Goal: Information Seeking & Learning: Find specific fact

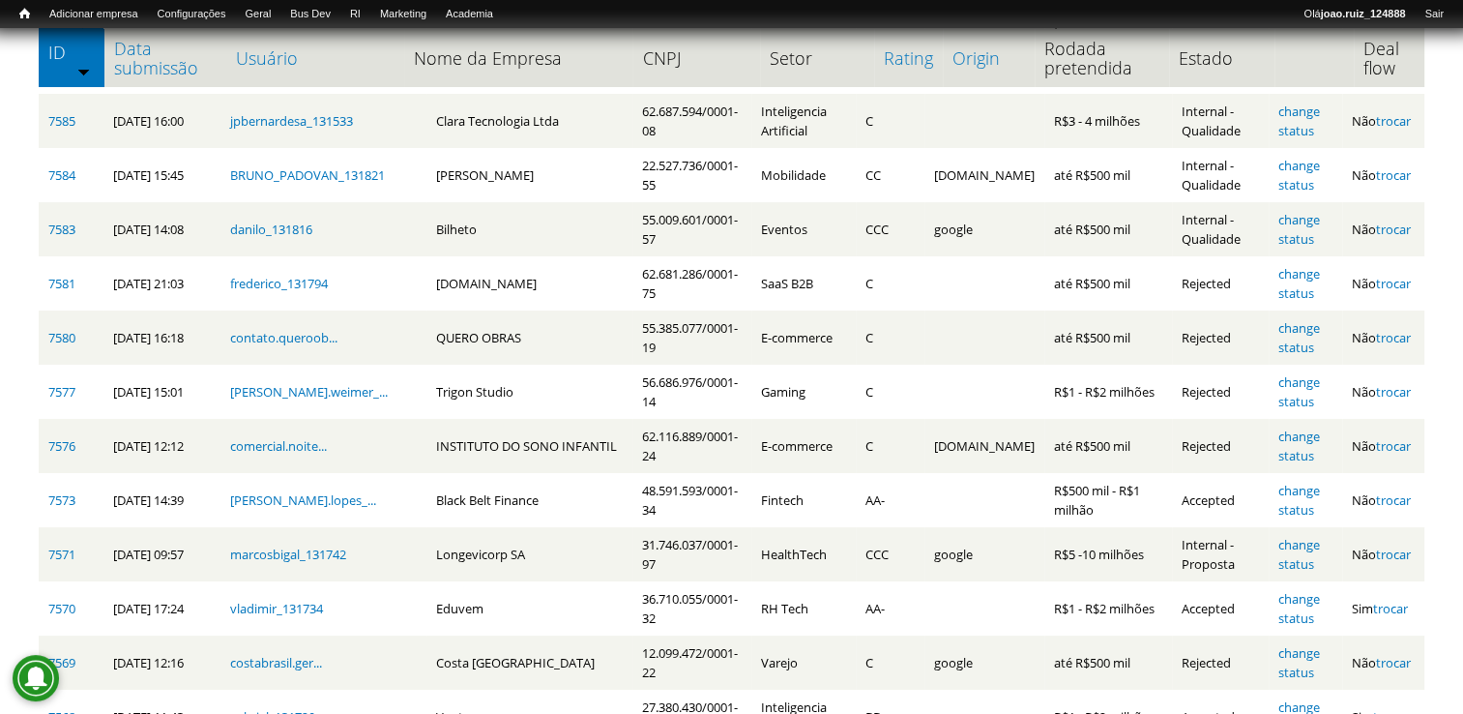
scroll to position [314, 0]
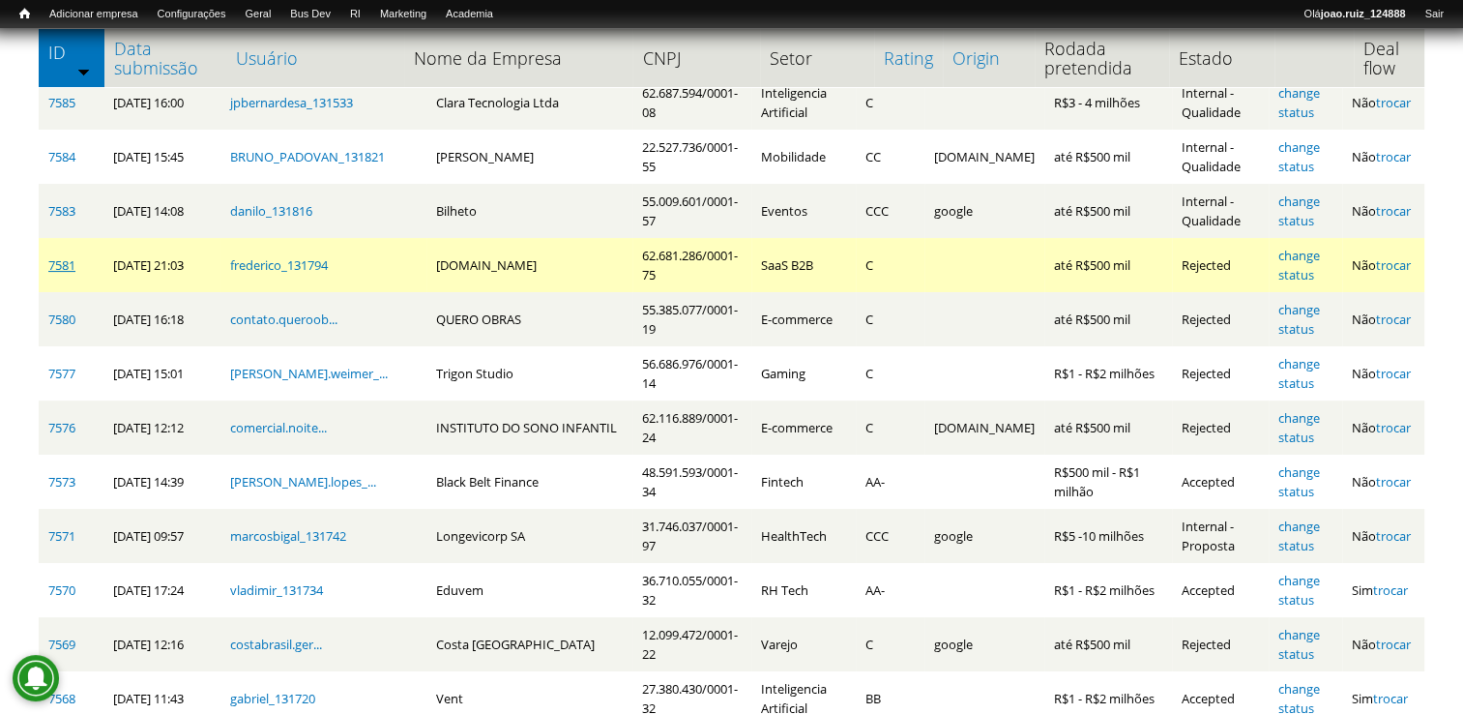
click at [62, 266] on link "7581" at bounding box center [61, 264] width 27 height 17
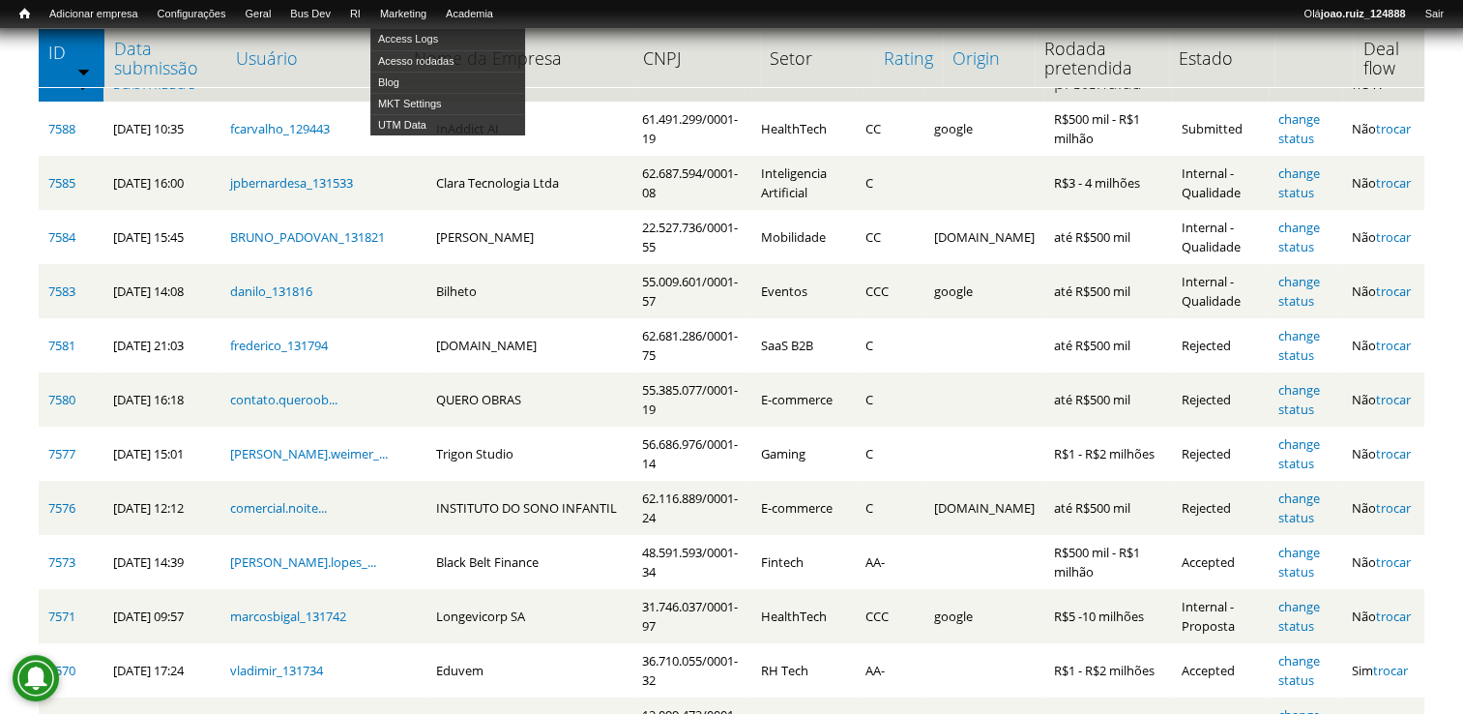
scroll to position [121, 0]
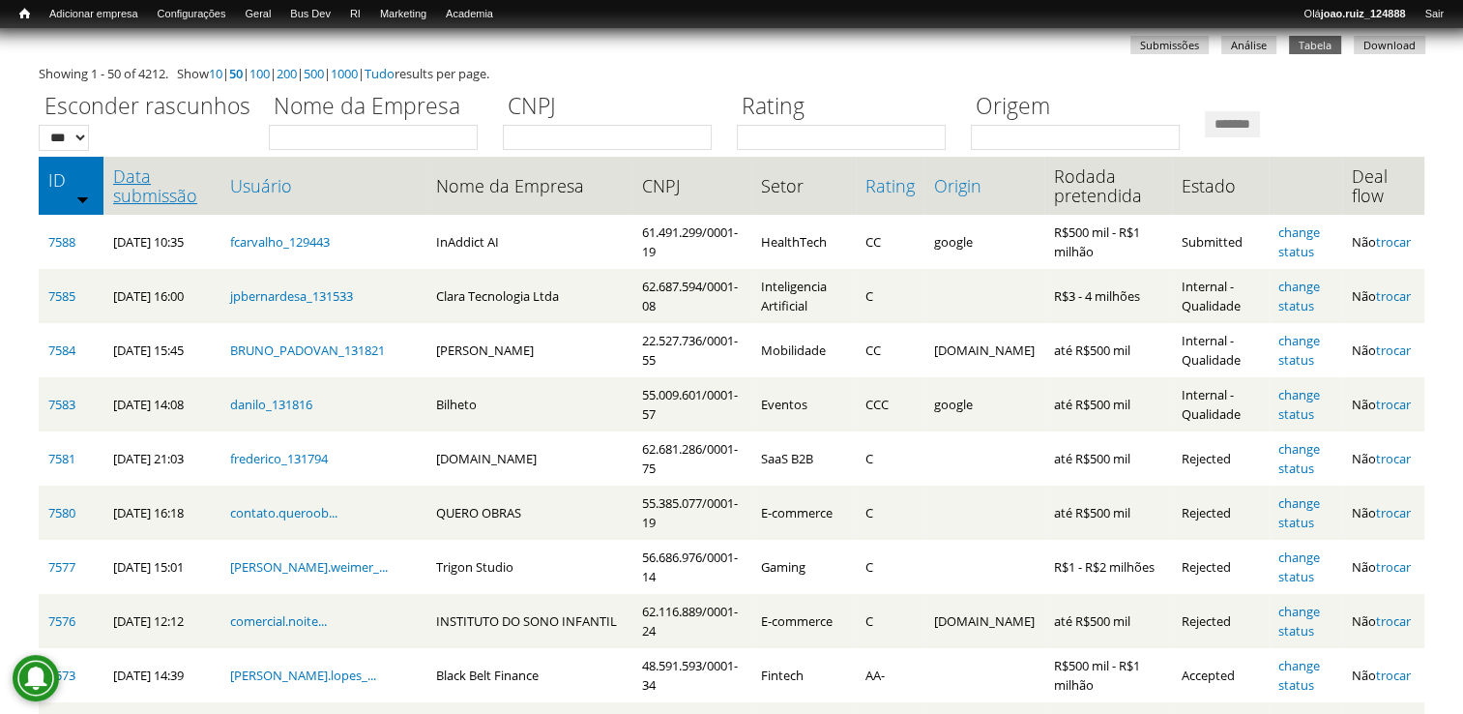
click at [143, 172] on link "Data submissão" at bounding box center [162, 185] width 98 height 39
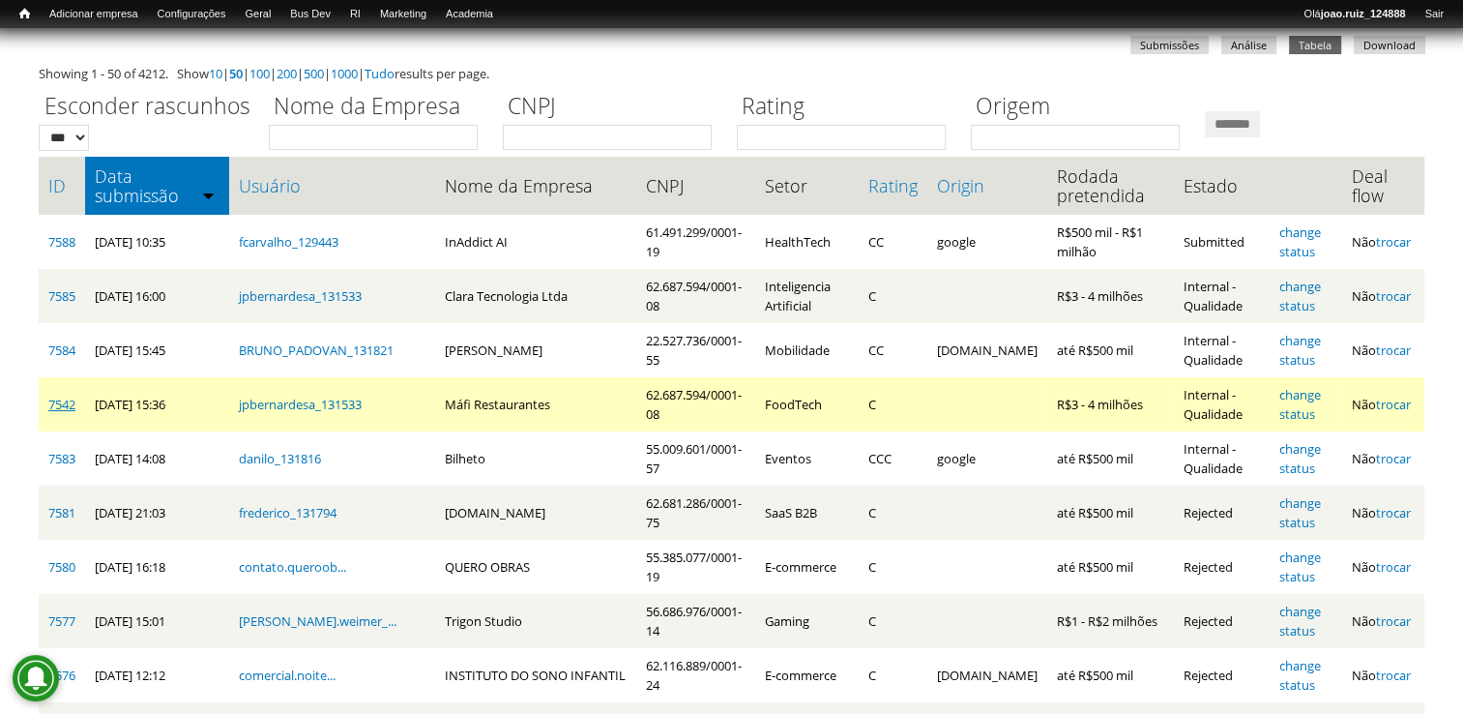
click at [52, 397] on link "7542" at bounding box center [61, 404] width 27 height 17
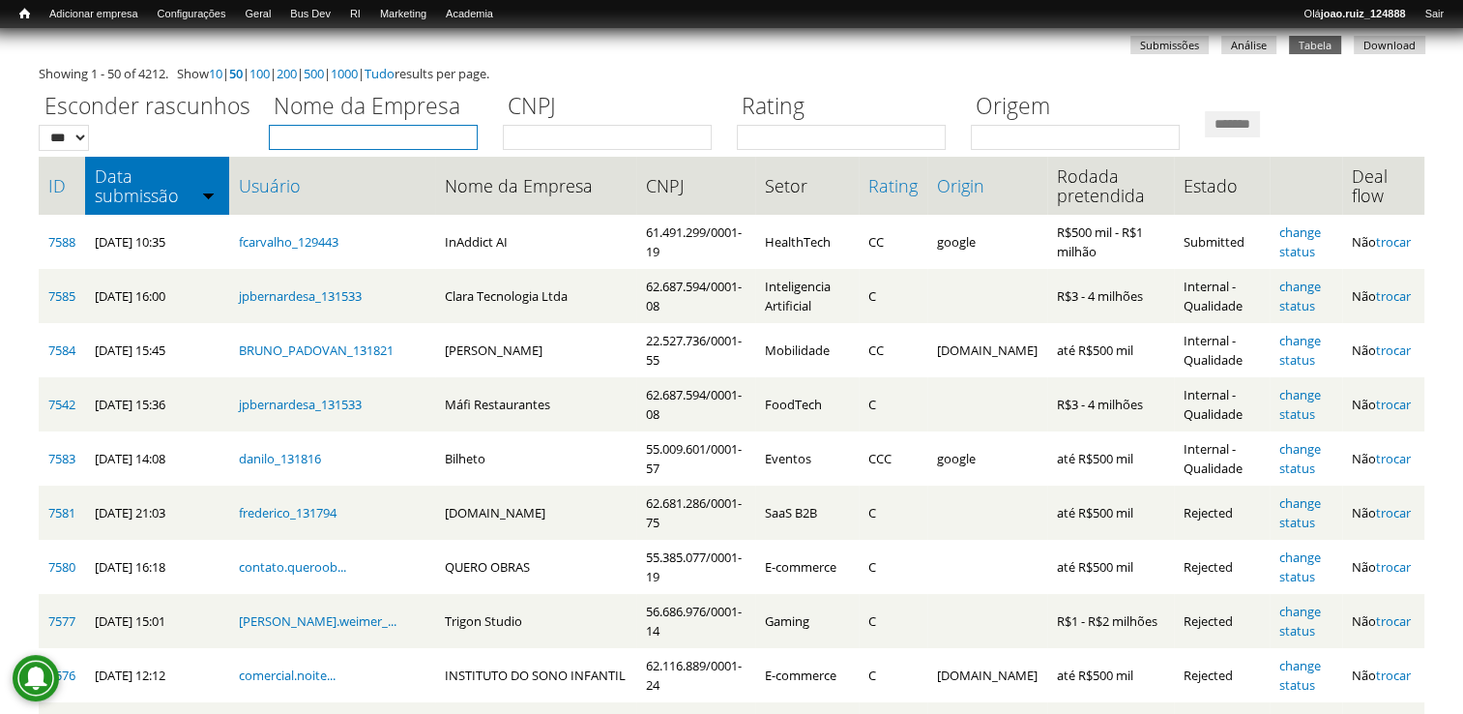
click at [336, 133] on input "Nome da Empresa" at bounding box center [373, 137] width 209 height 25
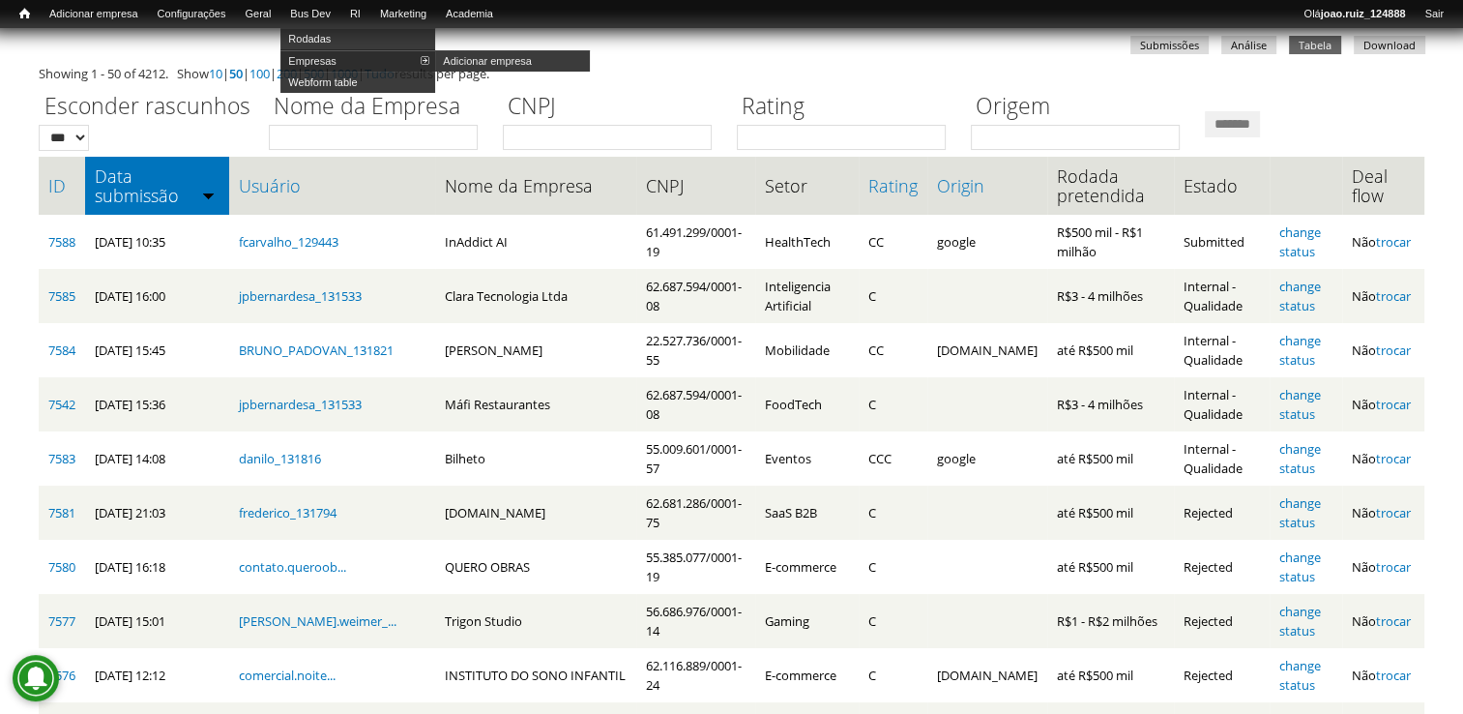
click at [334, 64] on link "Empresas" at bounding box center [357, 60] width 155 height 21
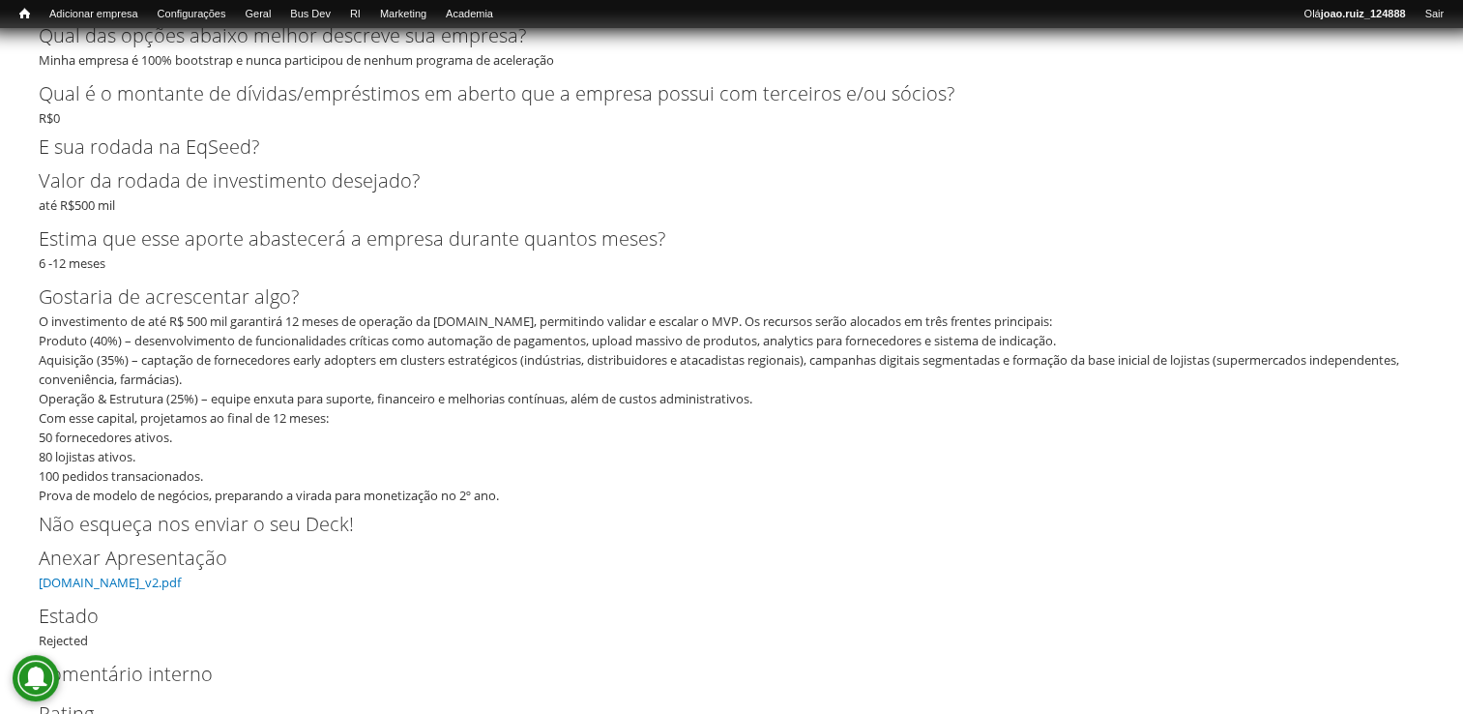
scroll to position [2946, 0]
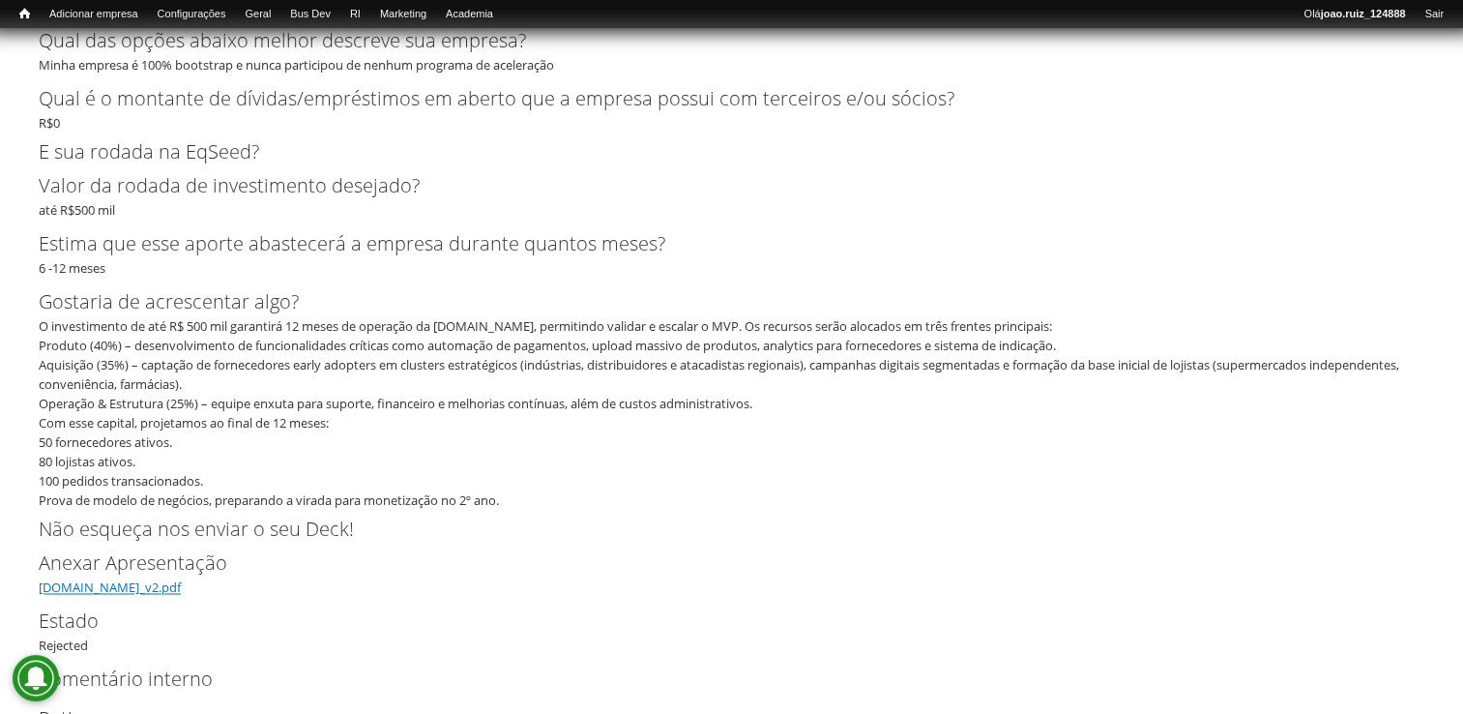
click at [129, 585] on link "merkado.app_v2.pdf" at bounding box center [110, 586] width 142 height 17
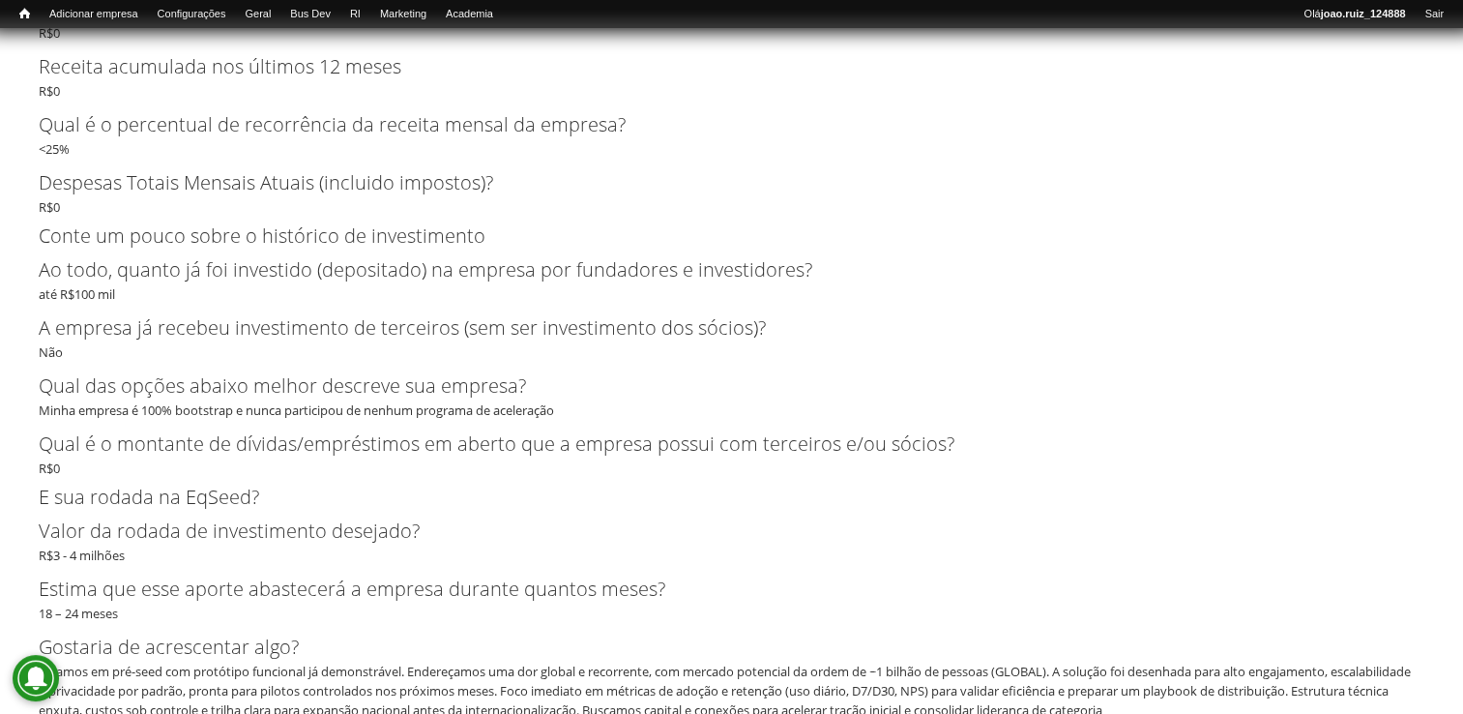
scroll to position [1985, 0]
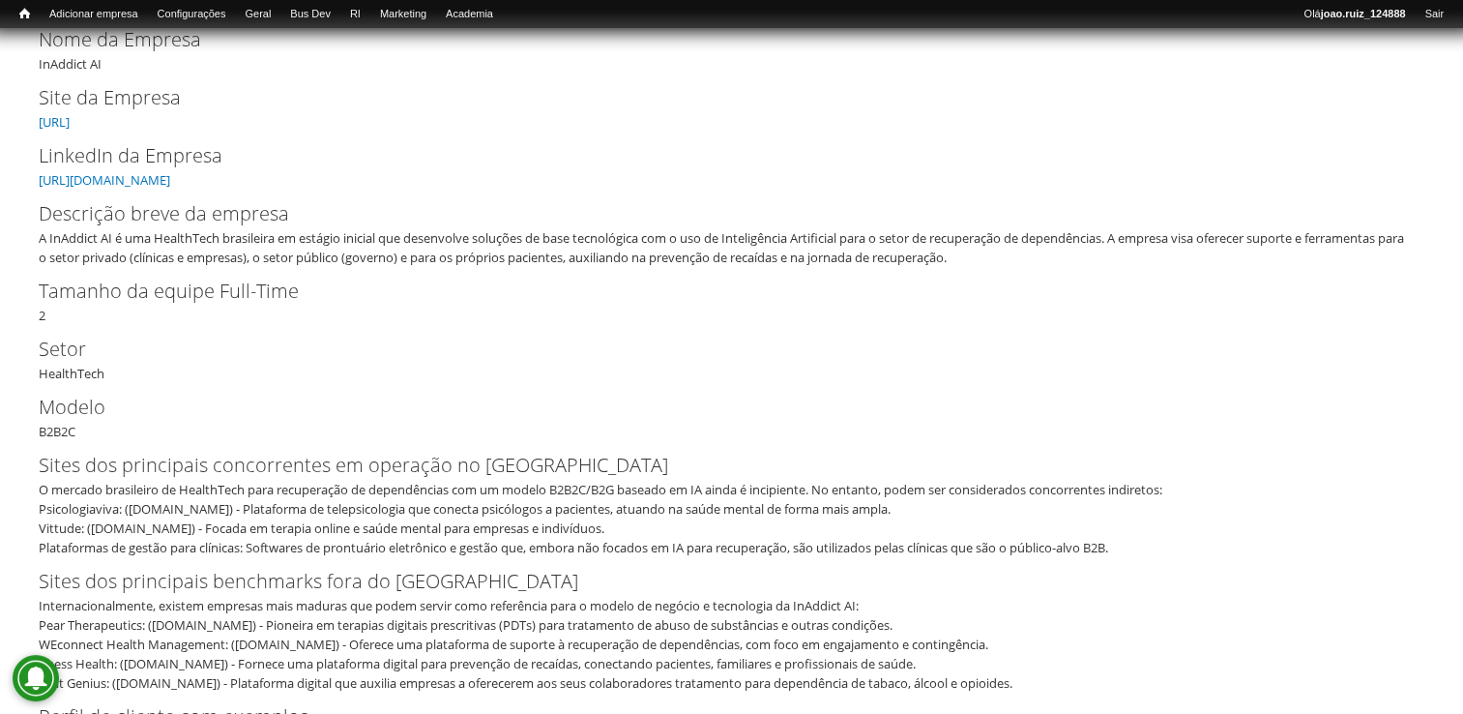
scroll to position [290, 0]
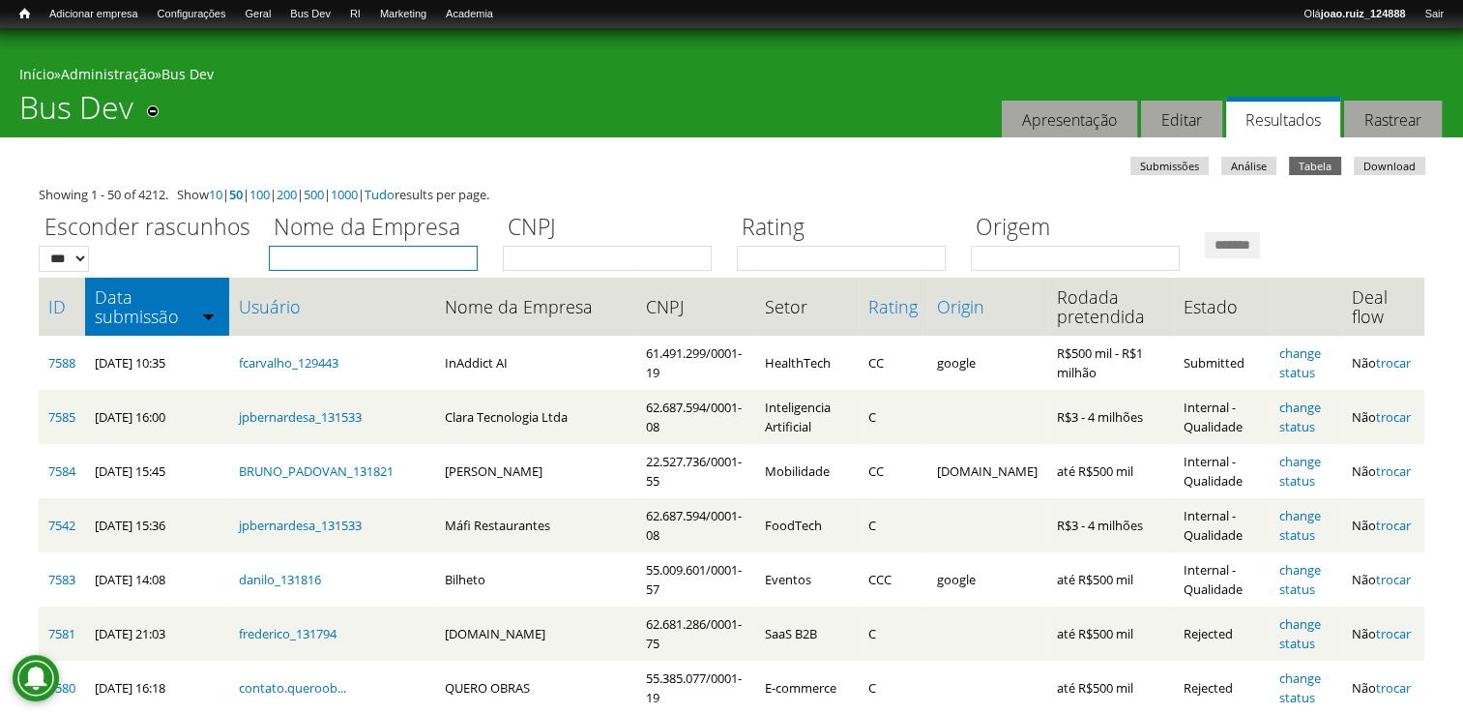
click at [303, 257] on input "Nome da Empresa" at bounding box center [373, 258] width 209 height 25
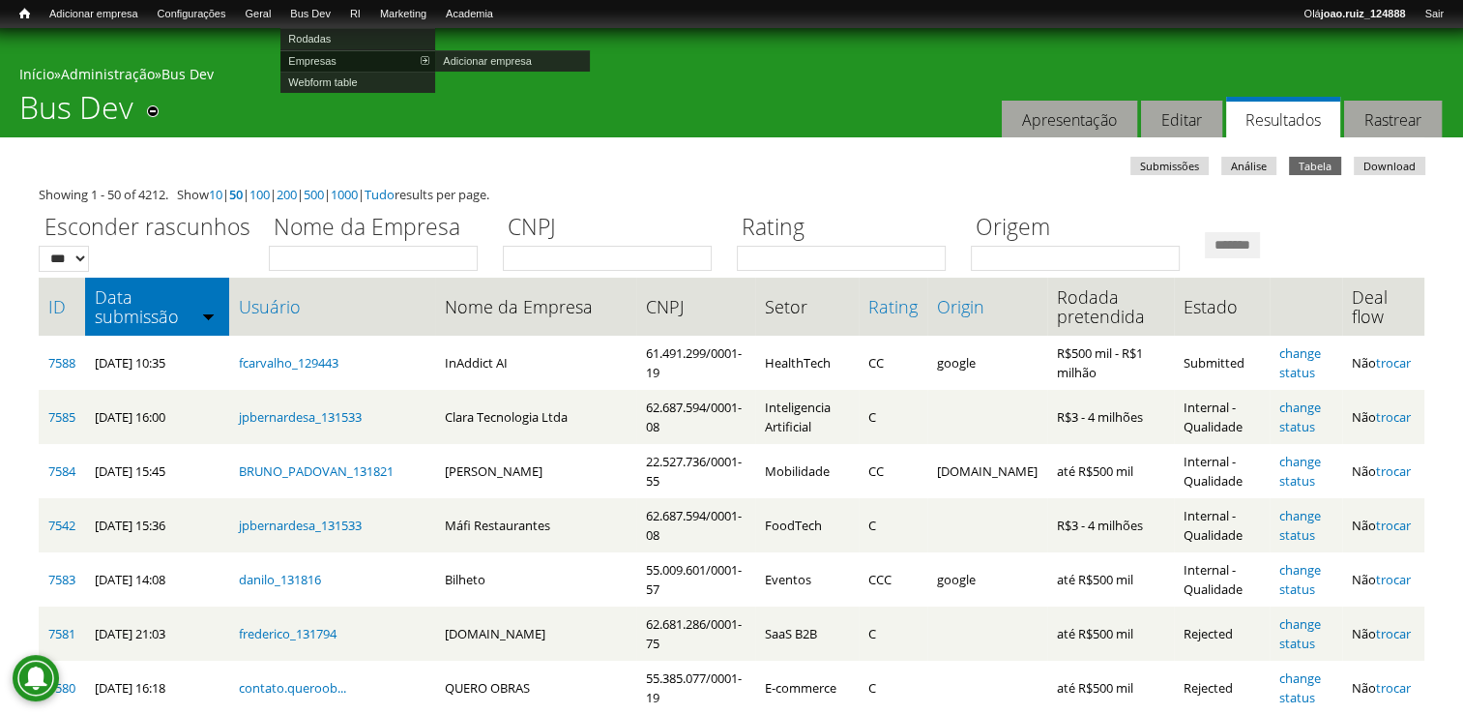
click at [344, 64] on link "Empresas" at bounding box center [357, 60] width 155 height 21
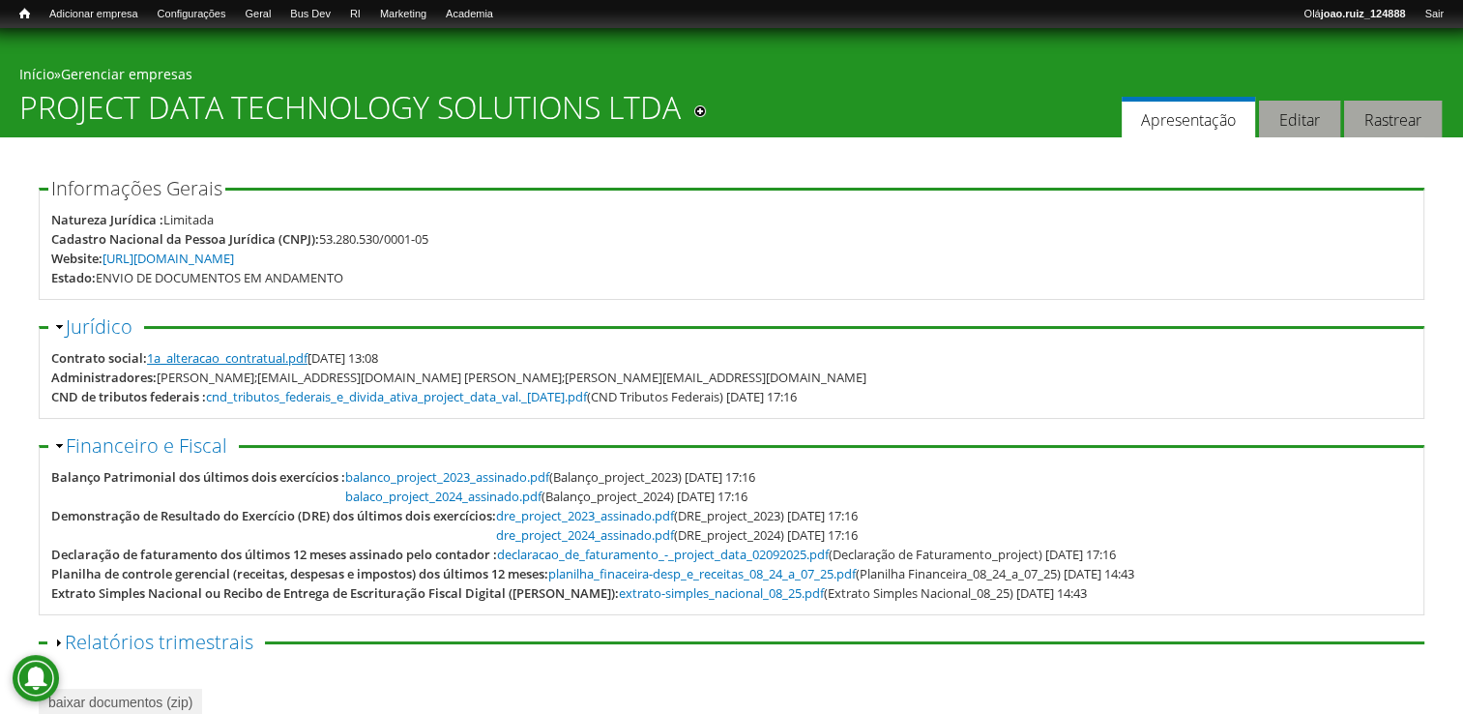
click at [267, 349] on link "1a_alteracao_contratual.pdf" at bounding box center [227, 357] width 161 height 17
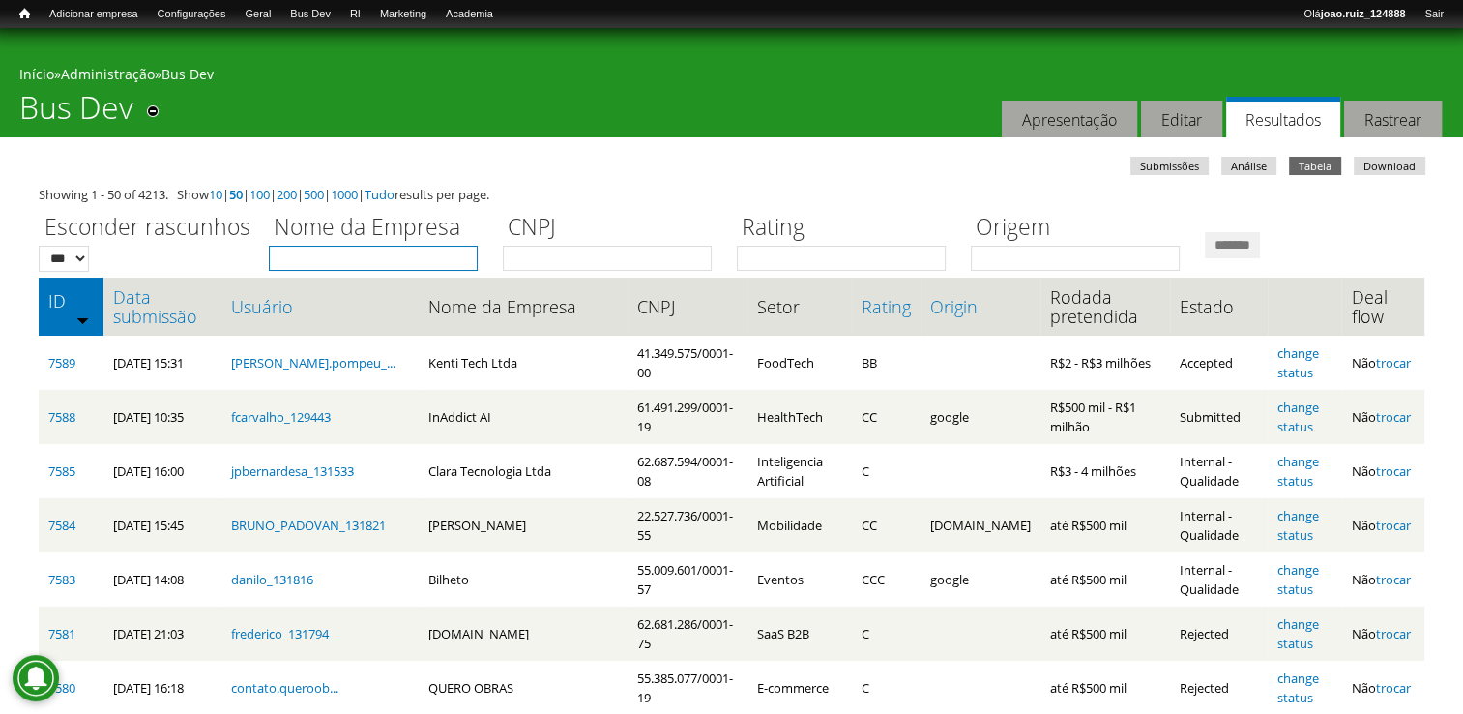
click at [369, 257] on input "Nome da Empresa" at bounding box center [373, 258] width 209 height 25
type input "**********"
click at [1205, 232] on input "*******" at bounding box center [1232, 245] width 55 height 26
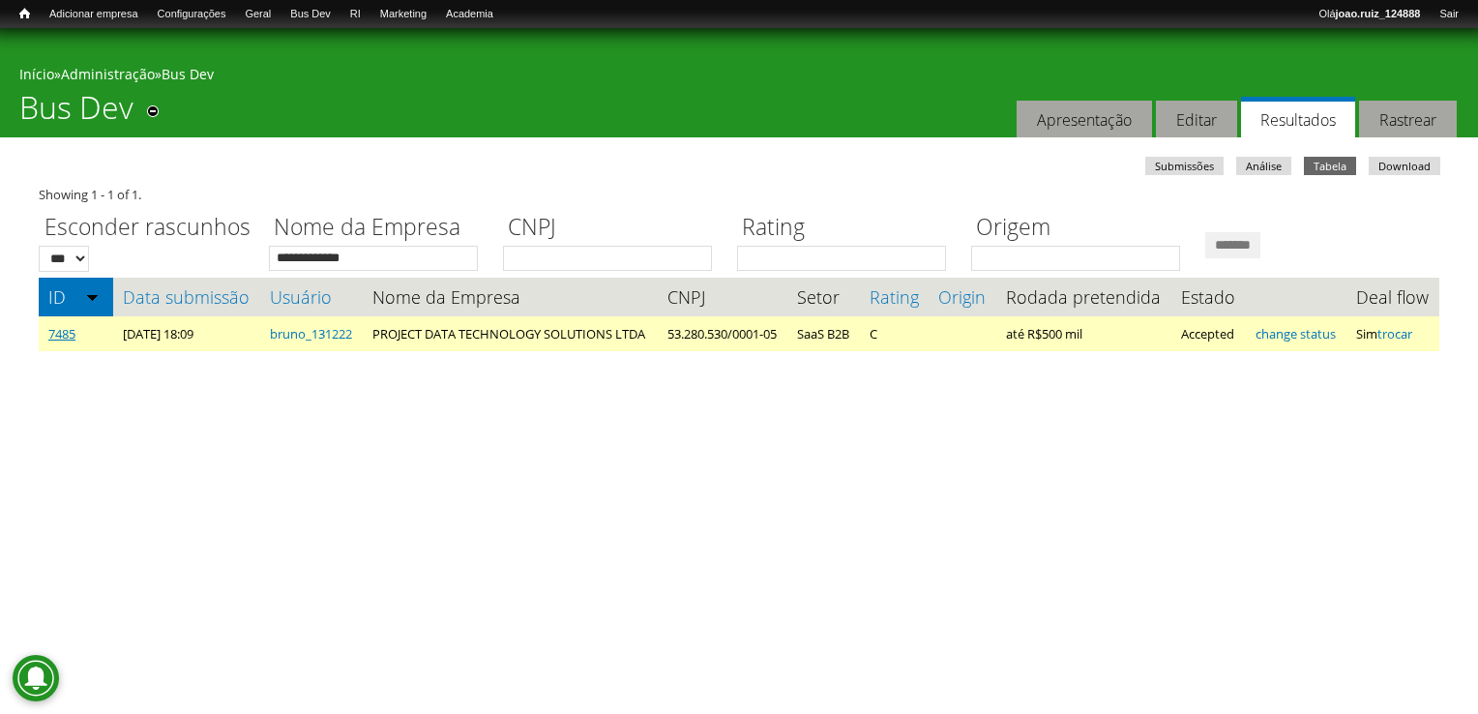
click at [74, 338] on link "7485" at bounding box center [61, 333] width 27 height 17
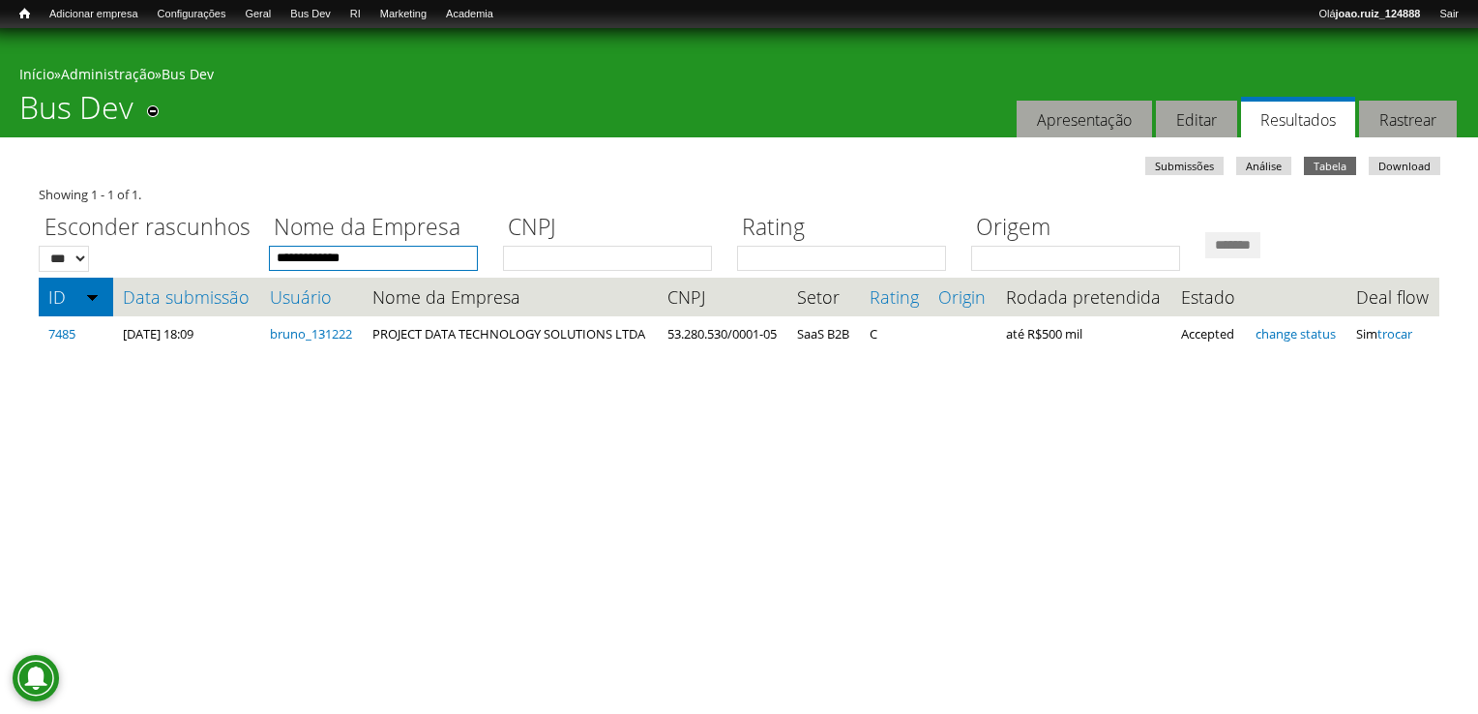
drag, startPoint x: 360, startPoint y: 254, endPoint x: 25, endPoint y: 204, distance: 338.4
click at [25, 204] on body "**********" at bounding box center [739, 213] width 1478 height 371
click at [1205, 232] on input "*******" at bounding box center [1232, 245] width 55 height 26
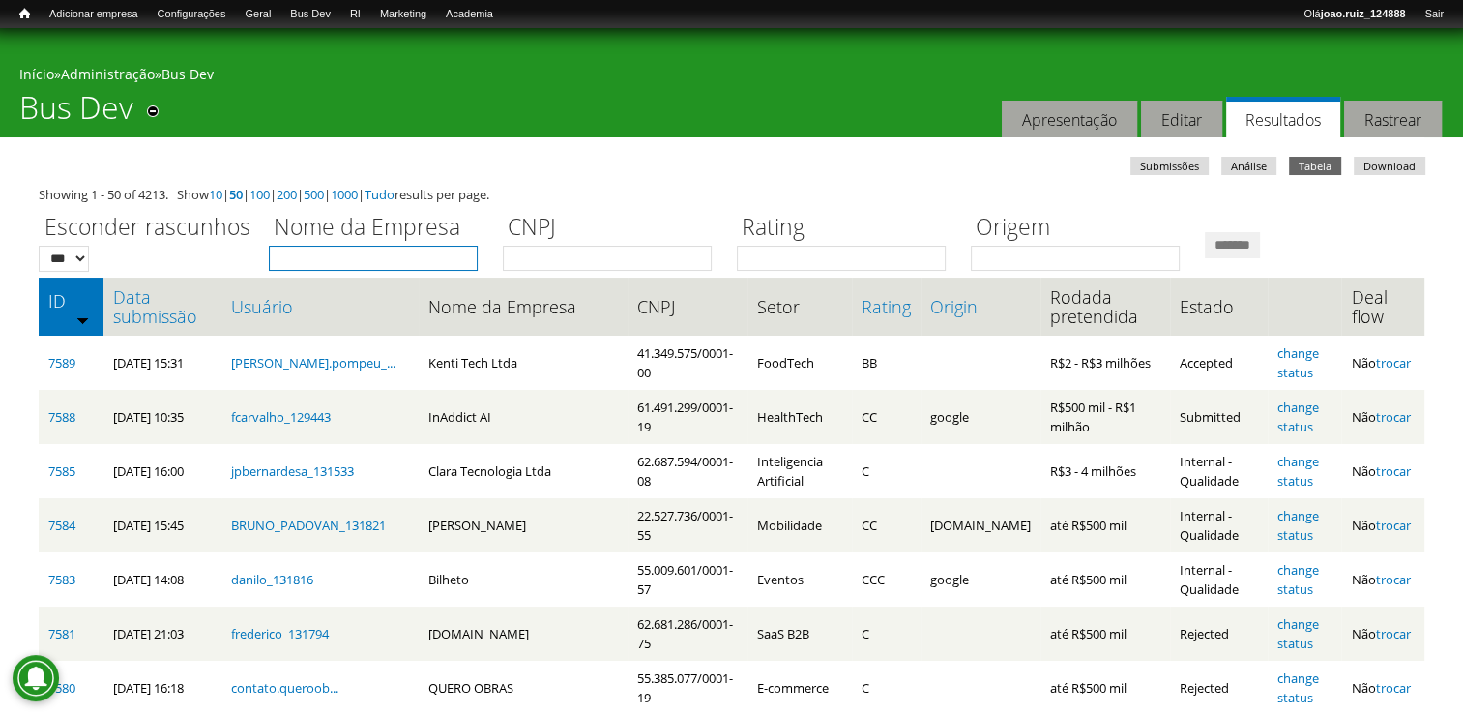
click at [321, 259] on input "Nome da Empresa" at bounding box center [373, 258] width 209 height 25
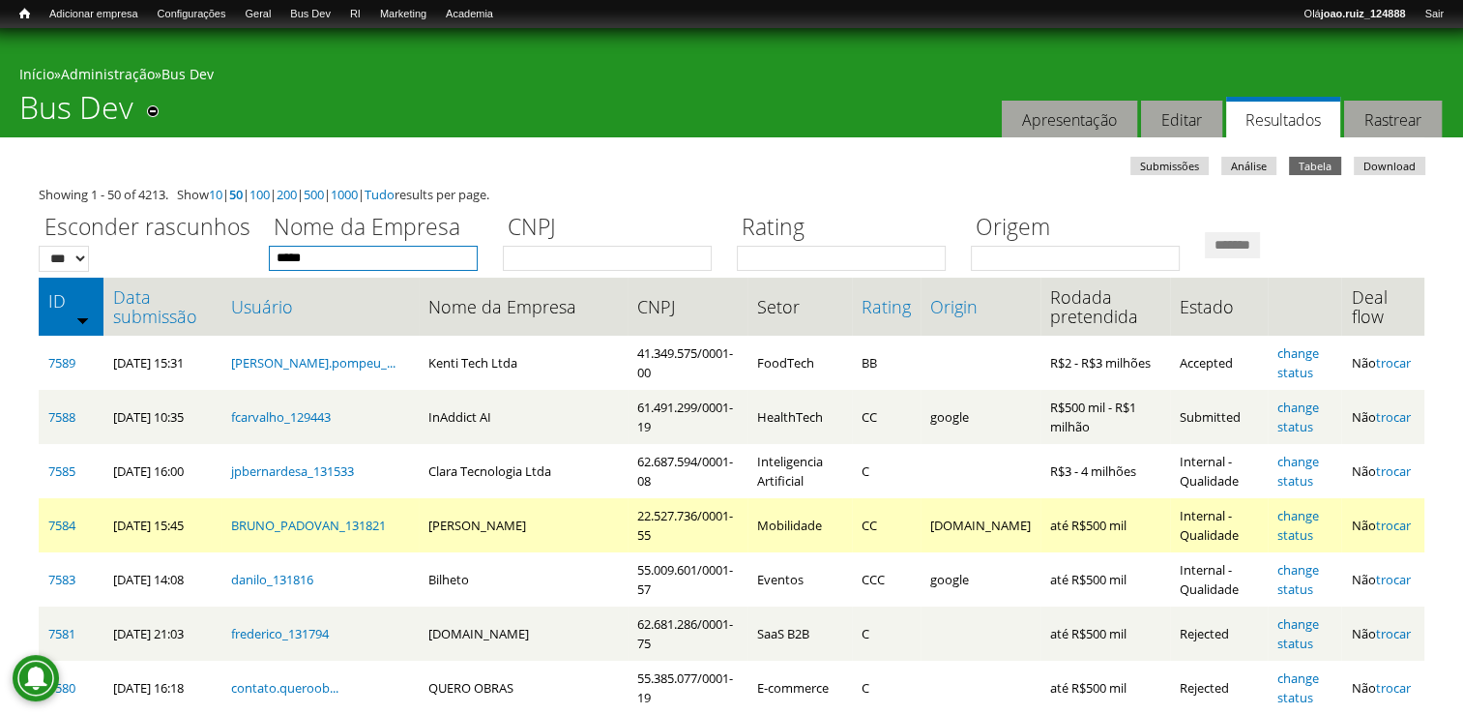
type input "*****"
click at [1205, 232] on input "*******" at bounding box center [1232, 245] width 55 height 26
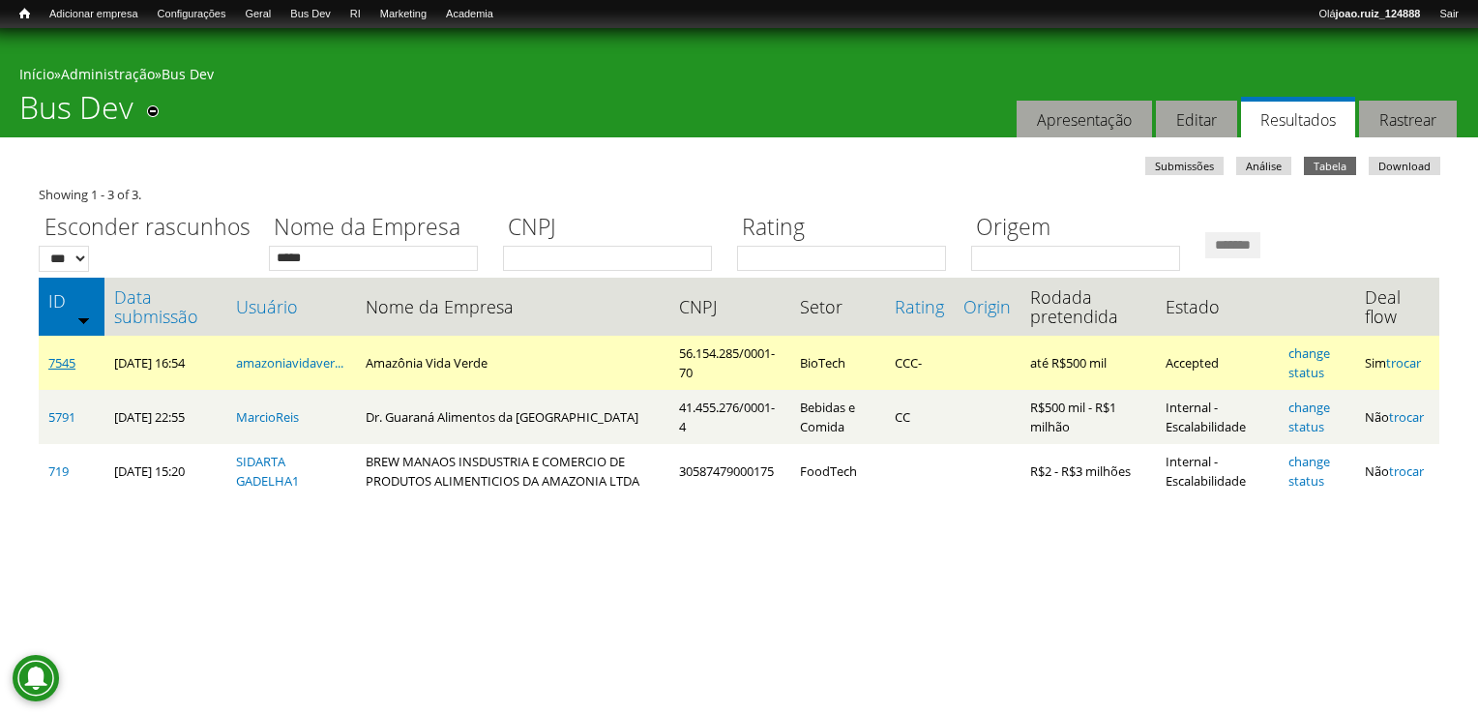
click at [48, 359] on link "7545" at bounding box center [61, 362] width 27 height 17
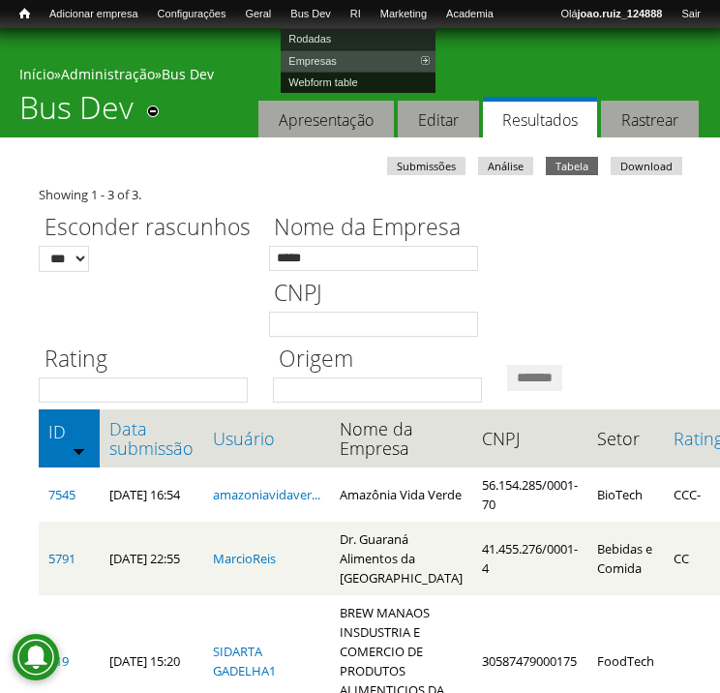
click at [340, 80] on link "Webform table" at bounding box center [357, 82] width 155 height 21
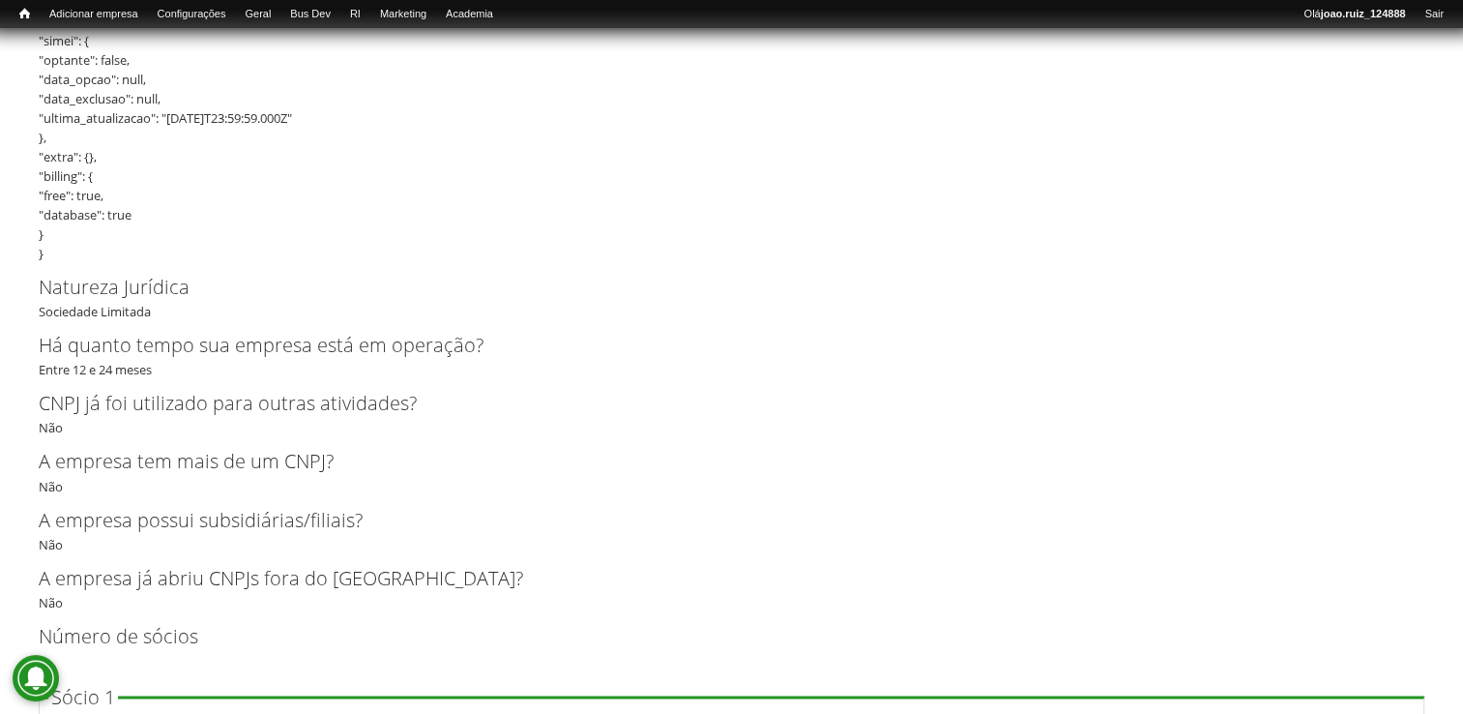
scroll to position [3482, 0]
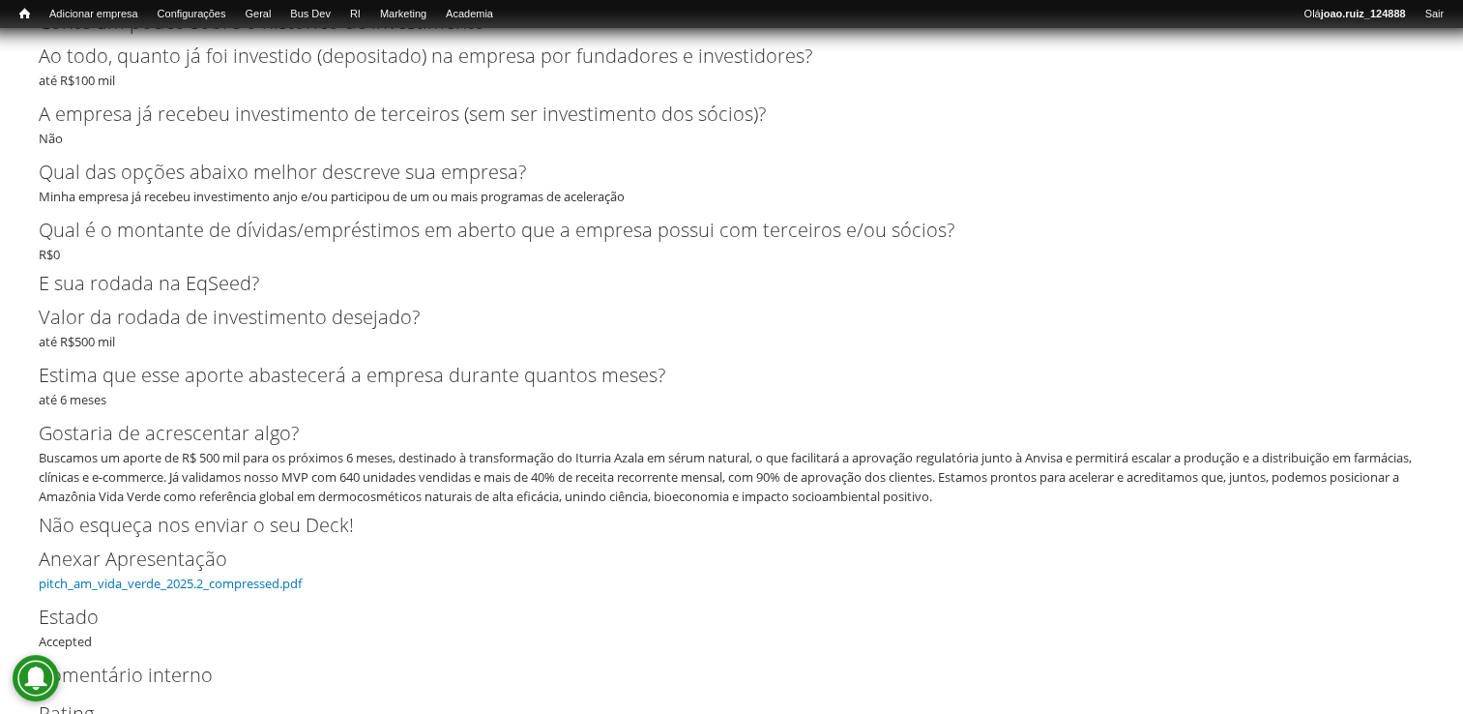
scroll to position [6416, 0]
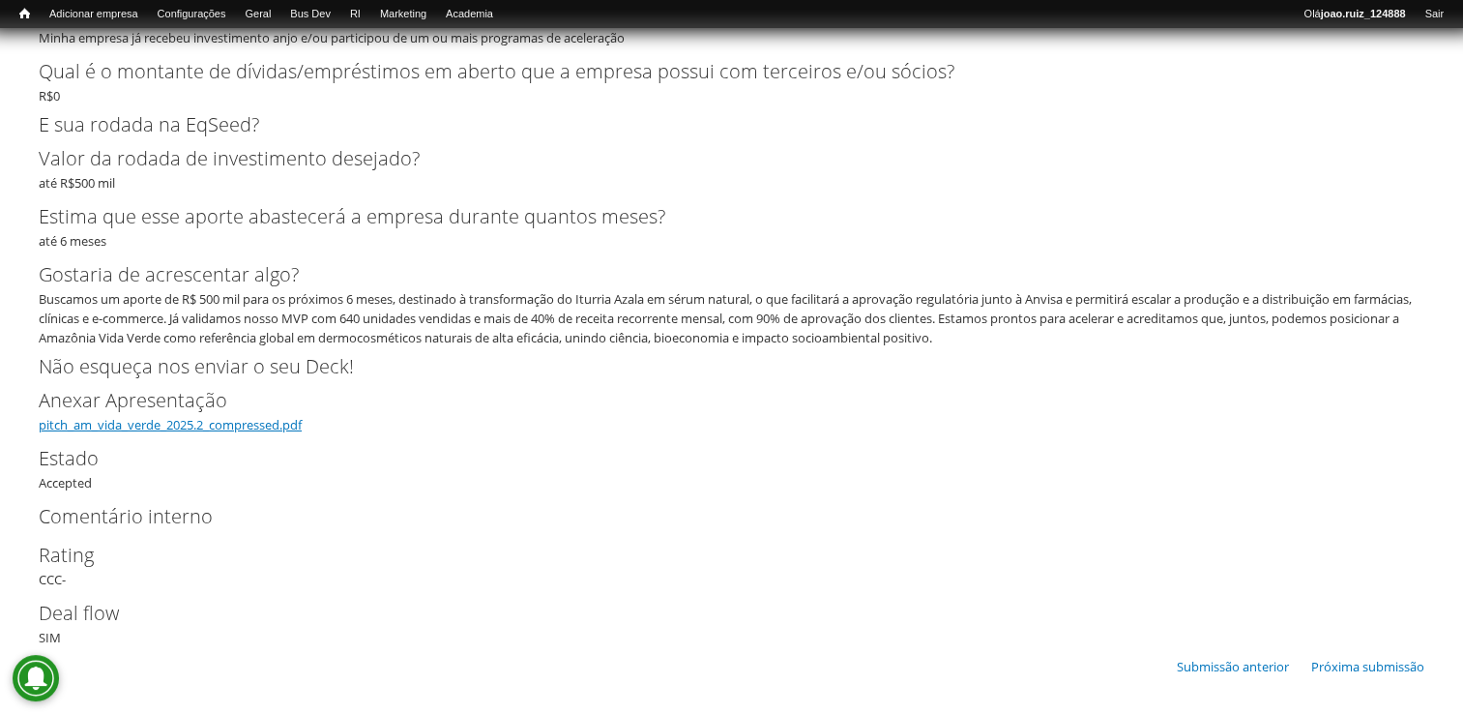
click at [255, 423] on link "pitch_am_vida_verde_2025.2_compressed.pdf" at bounding box center [170, 424] width 263 height 17
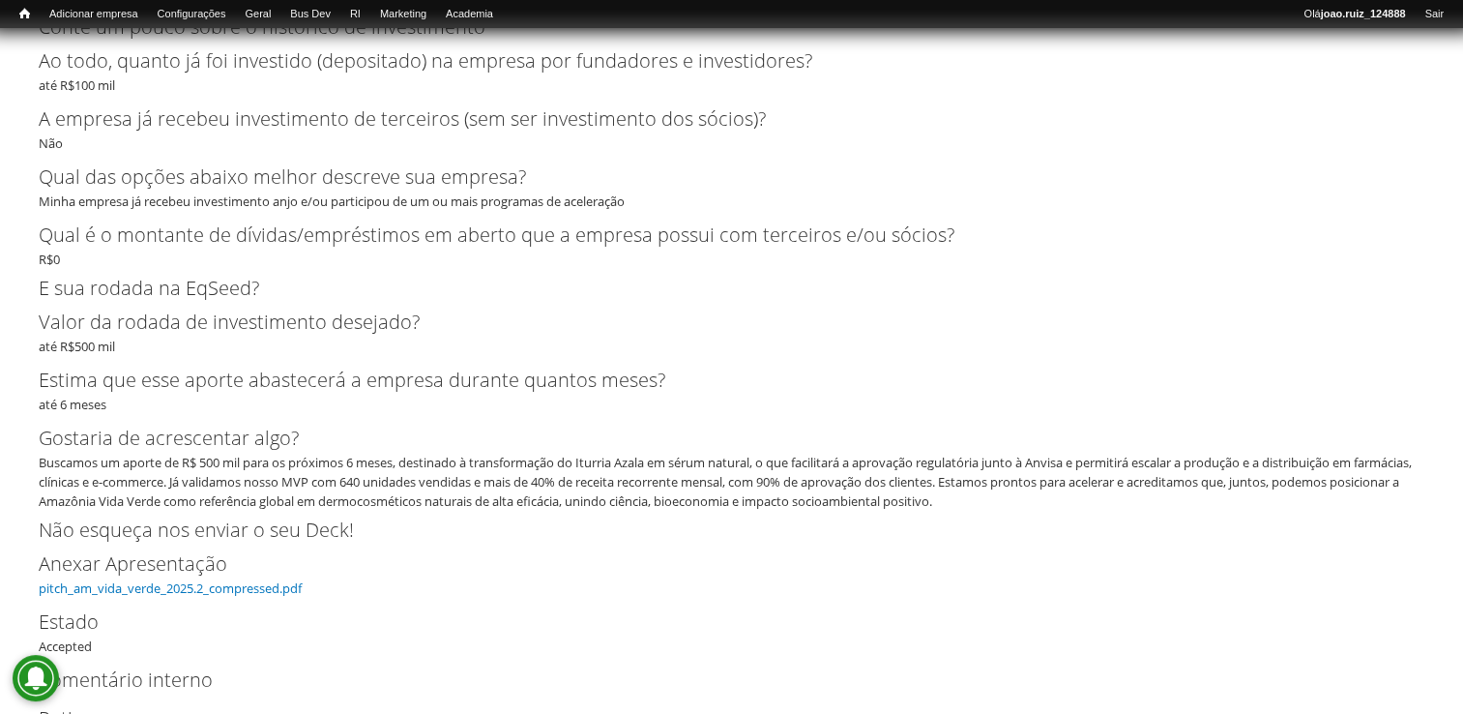
scroll to position [6287, 0]
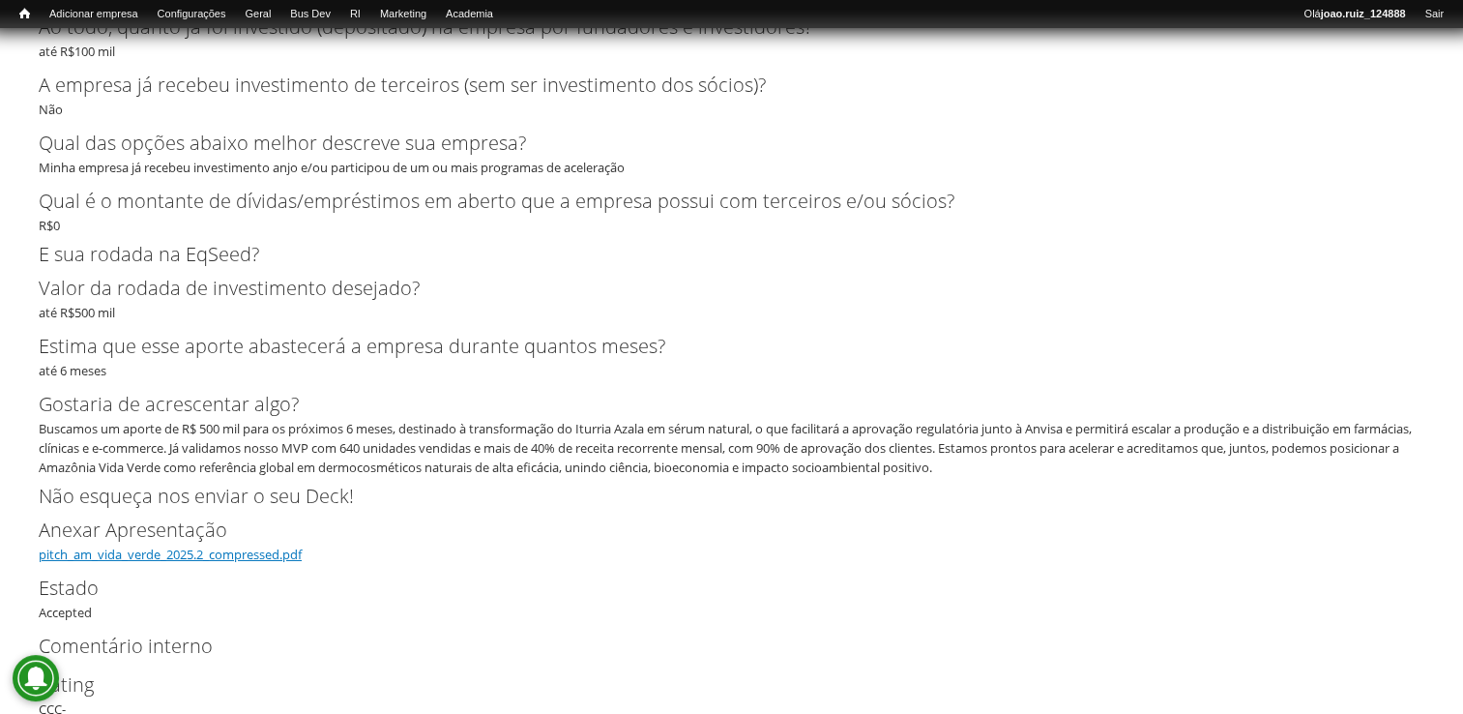
click at [230, 556] on link "pitch_am_vida_verde_2025.2_compressed.pdf" at bounding box center [170, 553] width 263 height 17
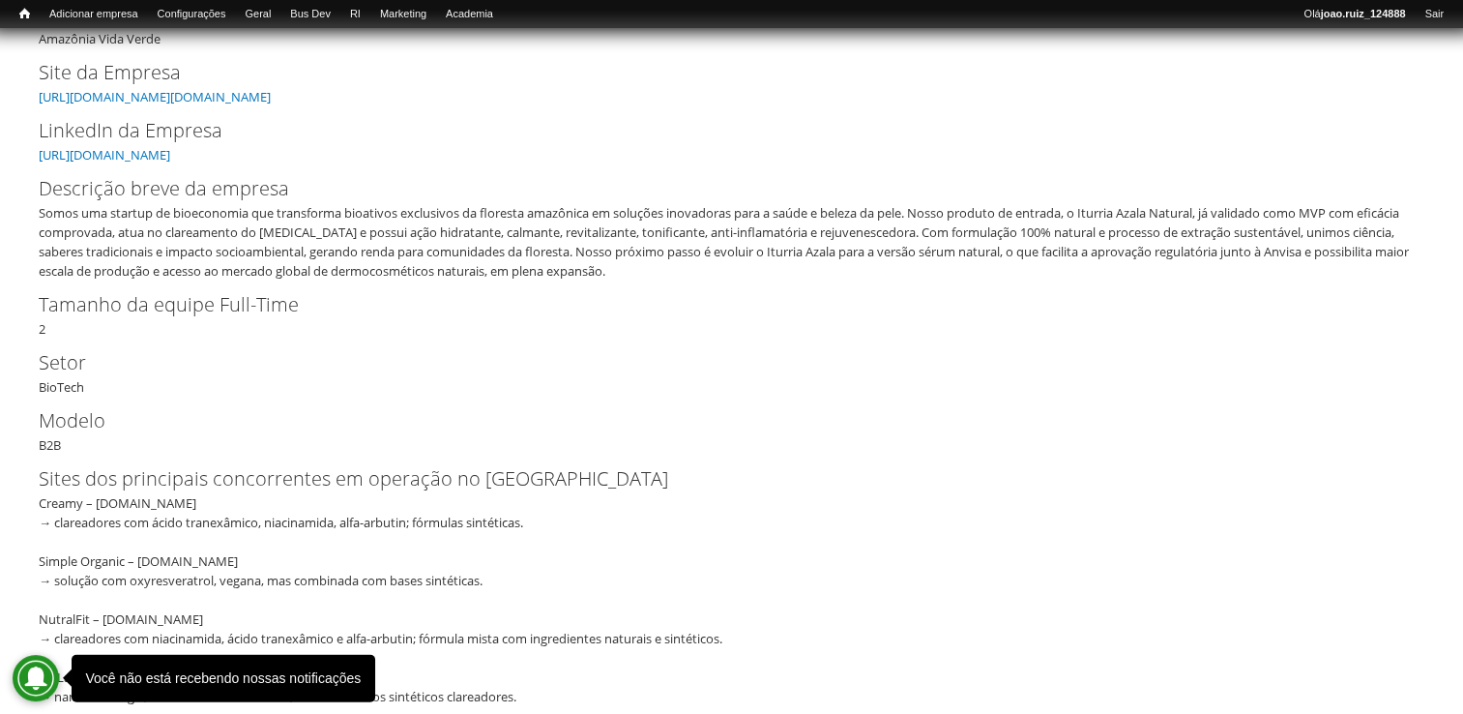
scroll to position [194, 0]
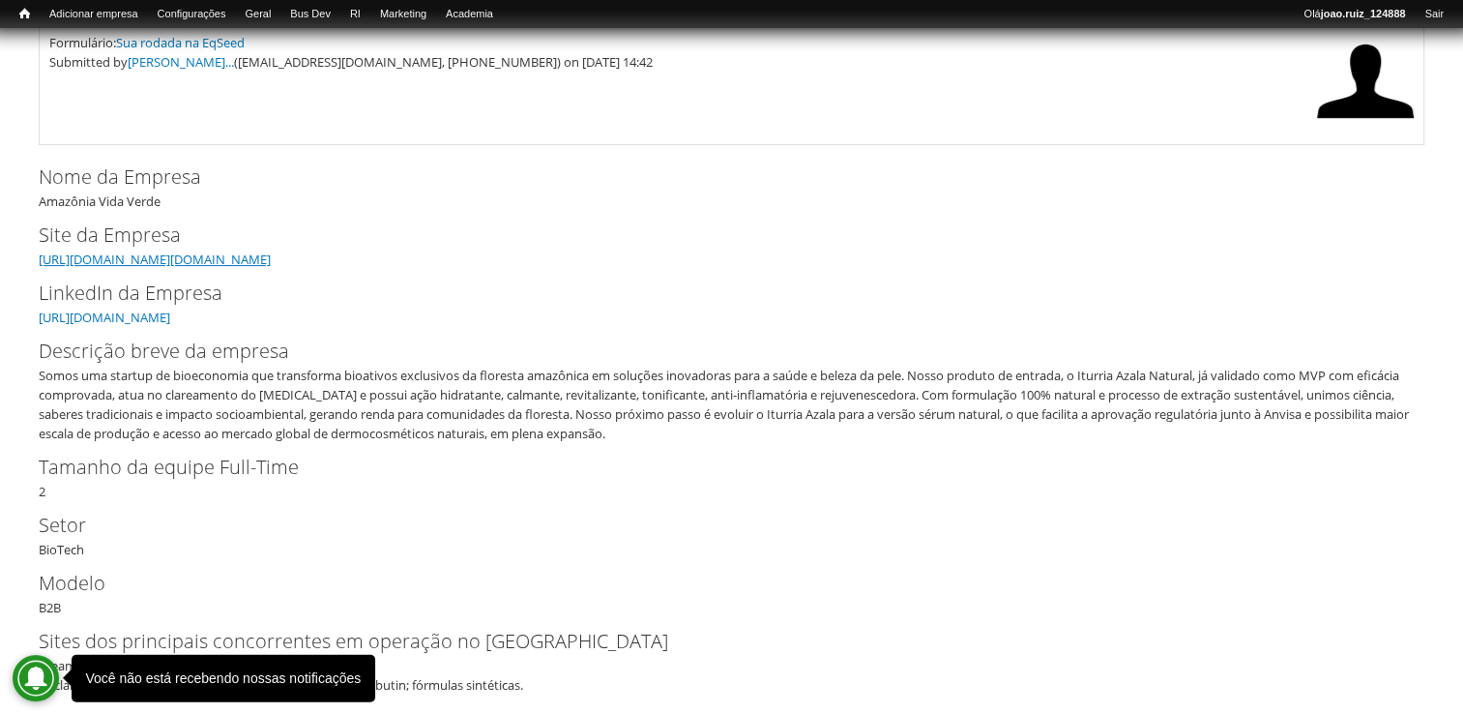
click at [271, 261] on link "https://www.instagram.com/amazonia.vida.verde/" at bounding box center [155, 258] width 232 height 17
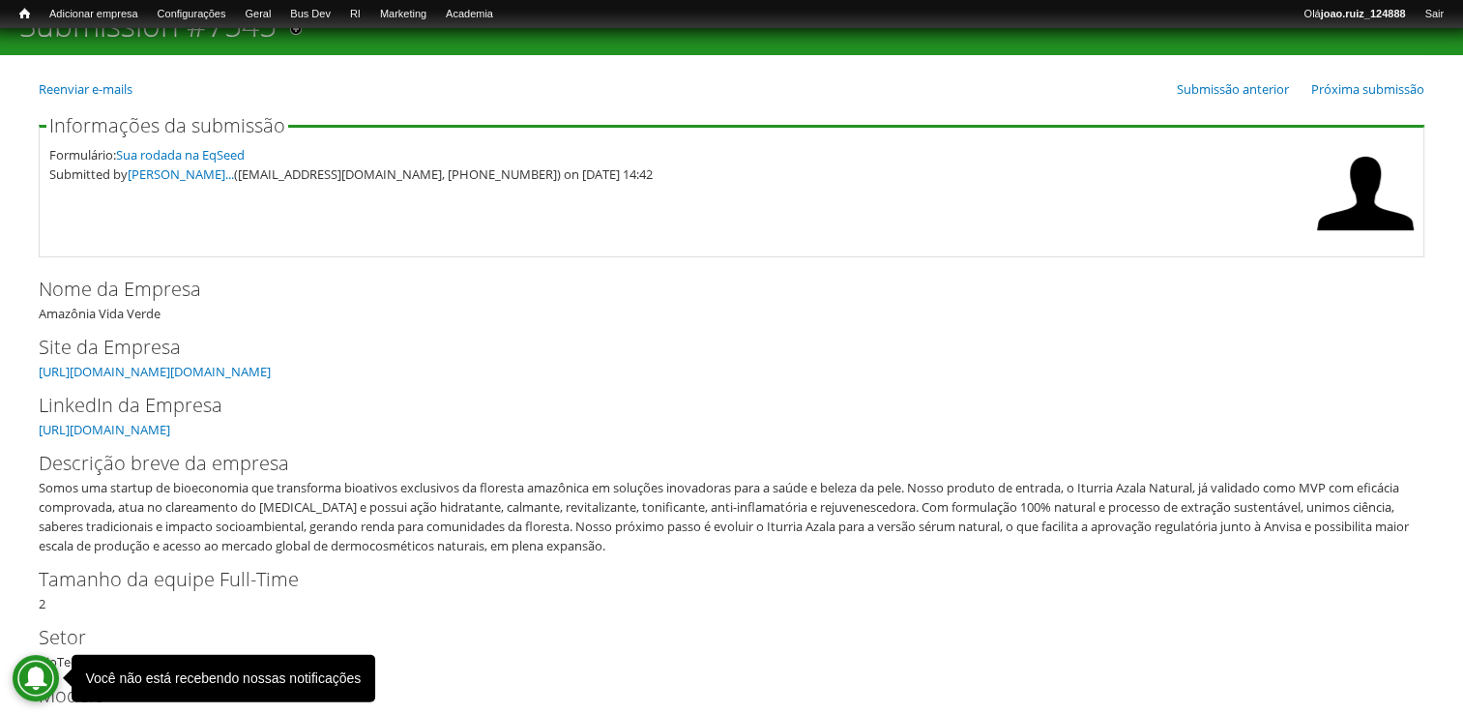
scroll to position [0, 0]
